Goal: Register for event/course

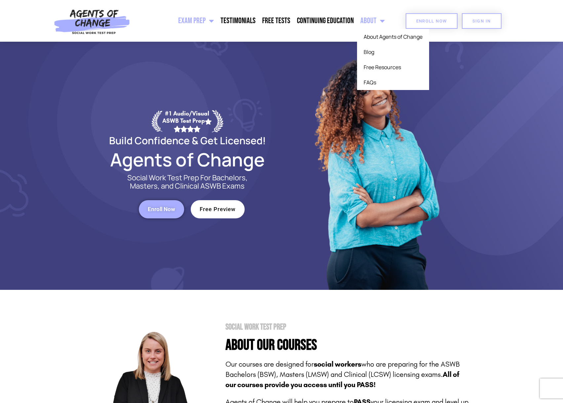
click at [420, 21] on span "Enroll Now" at bounding box center [431, 21] width 31 height 4
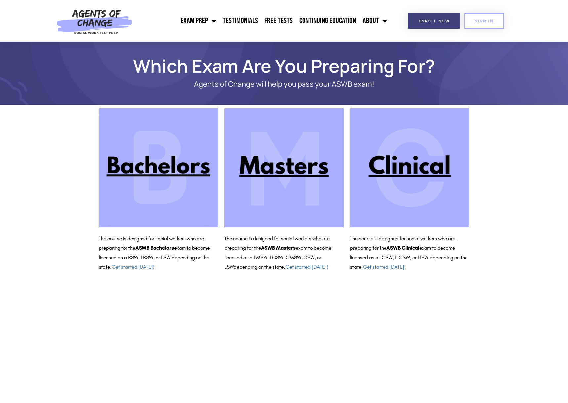
click at [402, 157] on img at bounding box center [409, 167] width 119 height 119
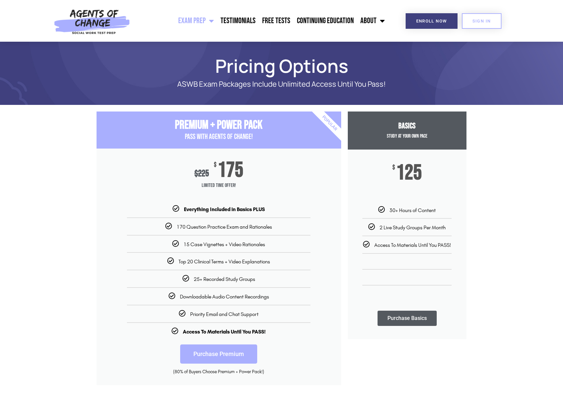
click at [199, 20] on link "Exam Prep" at bounding box center [196, 21] width 42 height 17
